Goal: Information Seeking & Learning: Learn about a topic

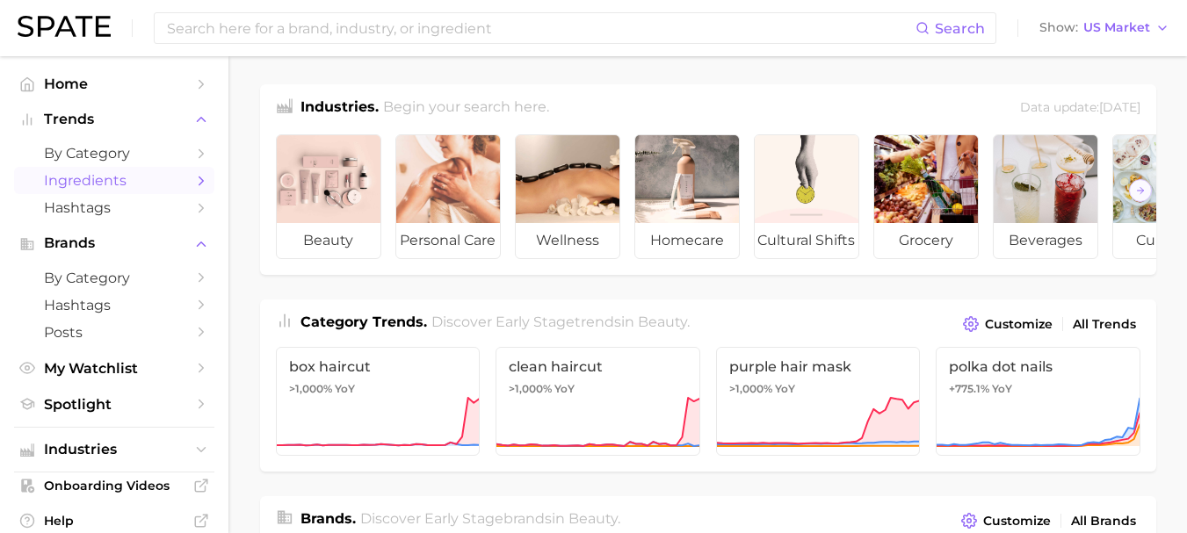
click at [128, 170] on link "Ingredients" at bounding box center [114, 180] width 200 height 27
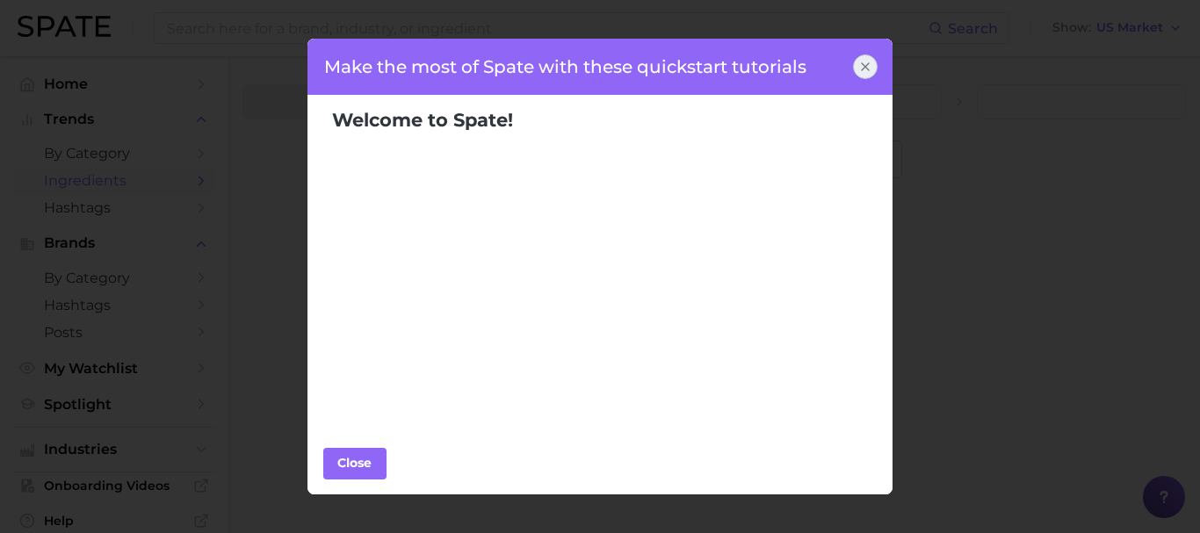
click at [124, 181] on div "Make the most of Spate with these quickstart tutorials Welcome to Spate! Popula…" at bounding box center [600, 266] width 1200 height 533
drag, startPoint x: 855, startPoint y: 58, endPoint x: 868, endPoint y: 69, distance: 16.8
click at [855, 59] on div at bounding box center [865, 66] width 25 height 25
click at [872, 72] on div at bounding box center [865, 66] width 25 height 25
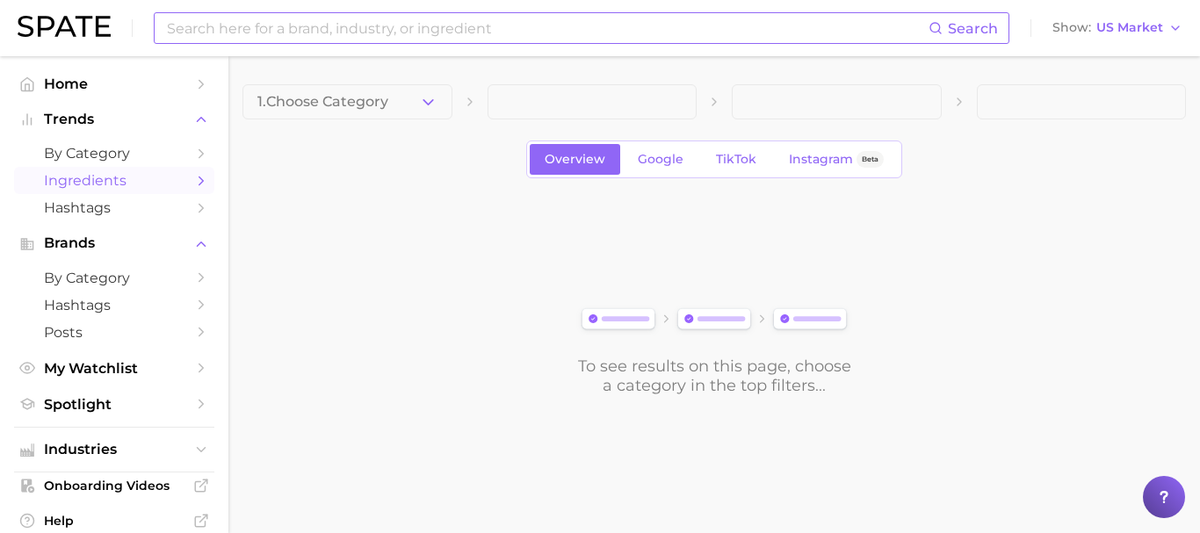
click at [268, 32] on input at bounding box center [546, 28] width 763 height 30
type input "maca"
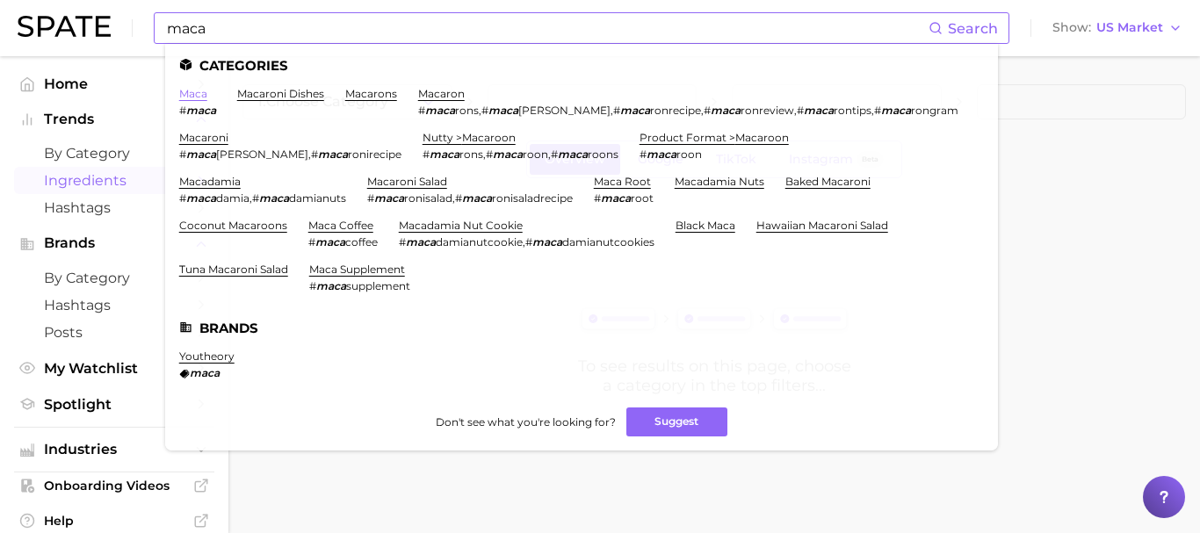
click at [191, 94] on link "maca" at bounding box center [193, 93] width 28 height 13
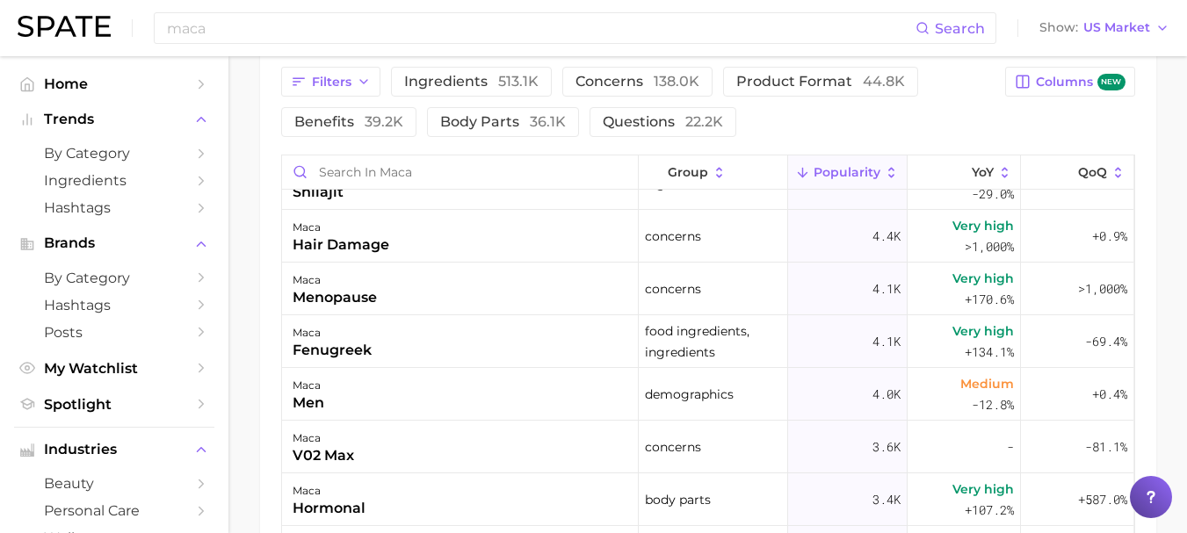
scroll to position [1668, 0]
